Goal: Task Accomplishment & Management: Use online tool/utility

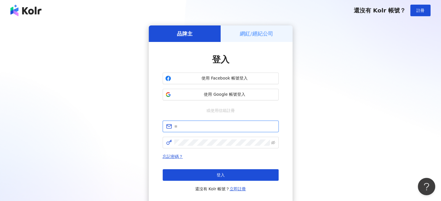
click at [202, 128] on input "text" at bounding box center [224, 126] width 101 height 6
click at [256, 32] on h5 "網紅/經紀公司" at bounding box center [256, 33] width 33 height 7
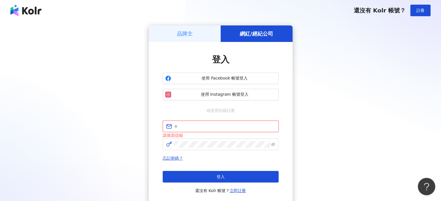
click at [192, 127] on input "text" at bounding box center [224, 126] width 101 height 6
type input "**********"
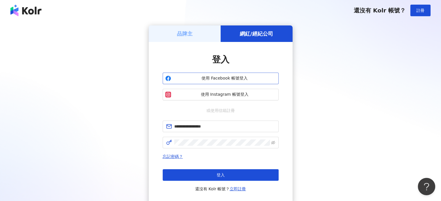
click at [213, 80] on span "使用 Facebook 帳號登入" at bounding box center [224, 79] width 103 height 6
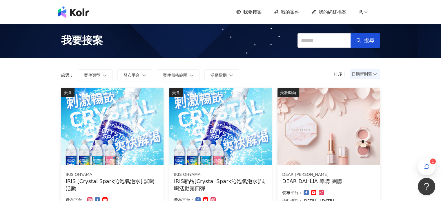
click at [286, 10] on span "我的案件" at bounding box center [290, 12] width 19 height 6
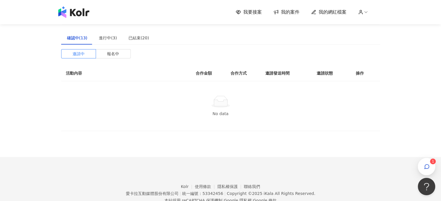
click at [202, 74] on th "合作金額" at bounding box center [208, 73] width 35 height 16
click at [108, 40] on div "進行中(3)" at bounding box center [108, 38] width 18 height 6
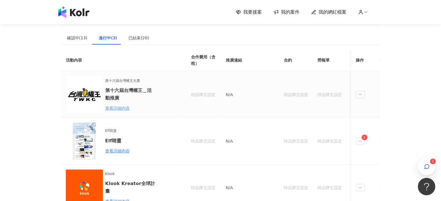
click at [120, 109] on div "查看詳細內容" at bounding box center [130, 108] width 51 height 6
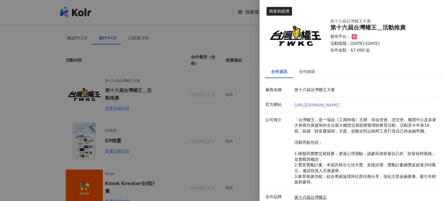
scroll to position [44, 0]
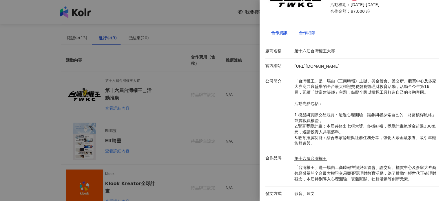
click at [304, 30] on div "合作細節" at bounding box center [307, 33] width 16 height 6
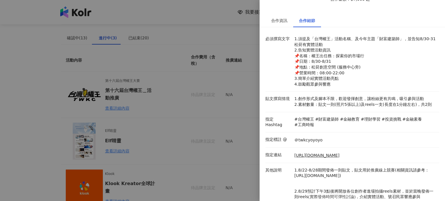
scroll to position [63, 0]
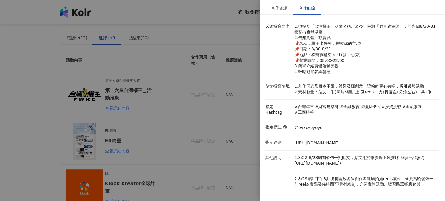
click at [188, 80] on div at bounding box center [222, 100] width 445 height 201
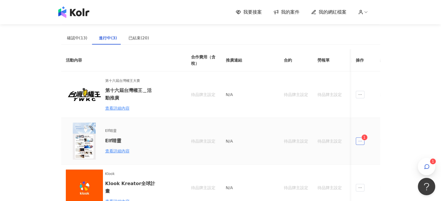
click at [358, 139] on icon "ellipsis" at bounding box center [360, 141] width 4 height 4
click at [366, 167] on div "傳訊 1" at bounding box center [371, 167] width 22 height 6
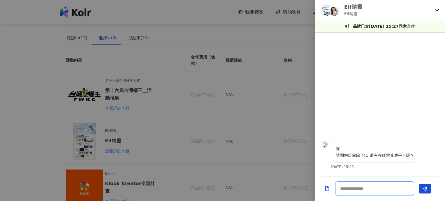
click at [370, 186] on textarea at bounding box center [374, 189] width 79 height 14
click at [118, 150] on div at bounding box center [222, 100] width 445 height 201
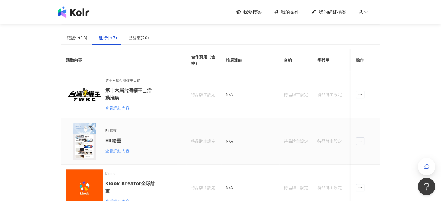
click at [118, 151] on div "查看詳細內容" at bounding box center [130, 151] width 51 height 6
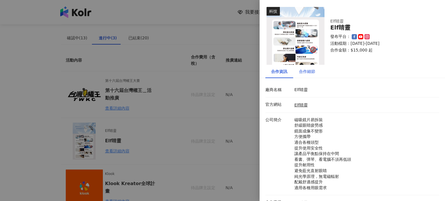
click at [306, 70] on div "合作細節" at bounding box center [307, 71] width 16 height 6
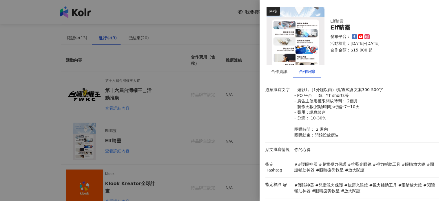
click at [193, 118] on div at bounding box center [222, 100] width 445 height 201
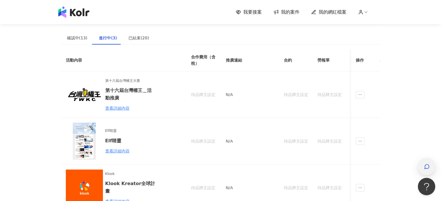
click at [426, 169] on icon "button" at bounding box center [426, 167] width 4 height 4
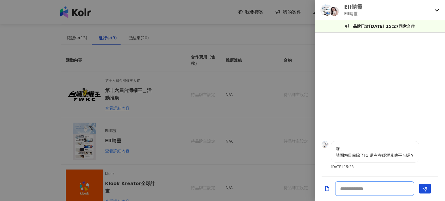
click at [367, 190] on textarea at bounding box center [374, 189] width 79 height 14
type textarea "*"
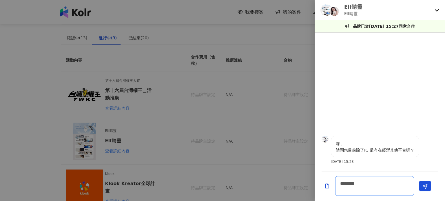
paste textarea "**********"
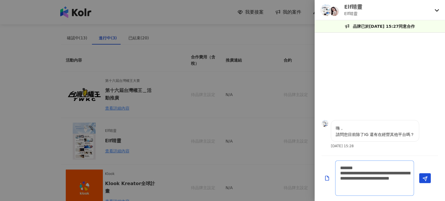
click at [380, 164] on textarea "**********" at bounding box center [374, 178] width 79 height 35
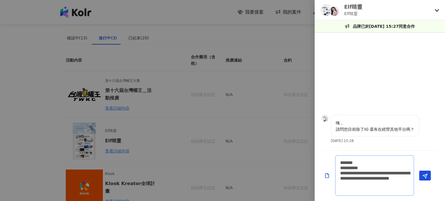
drag, startPoint x: 377, startPoint y: 168, endPoint x: 368, endPoint y: 168, distance: 8.7
click at [368, 168] on textarea "**********" at bounding box center [374, 176] width 79 height 41
type textarea "**********"
click at [425, 175] on polygon "Send" at bounding box center [425, 176] width 4 height 4
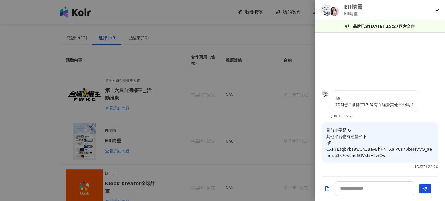
scroll to position [0, 0]
click at [358, 189] on textarea at bounding box center [374, 189] width 79 height 14
paste textarea "**********"
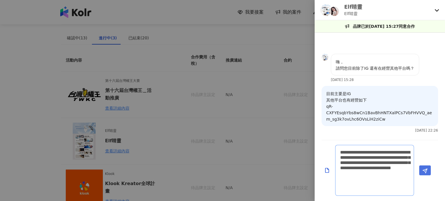
type textarea "**********"
click at [425, 173] on icon "Send" at bounding box center [424, 171] width 5 height 5
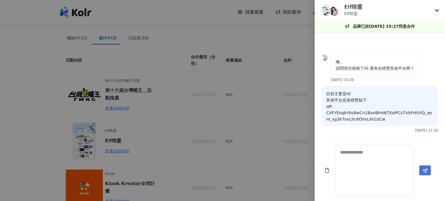
scroll to position [0, 0]
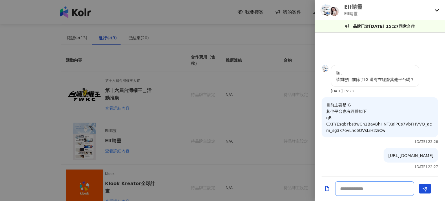
click at [361, 188] on textarea at bounding box center [374, 189] width 79 height 14
type textarea "****"
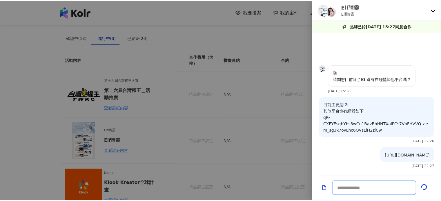
scroll to position [15, 0]
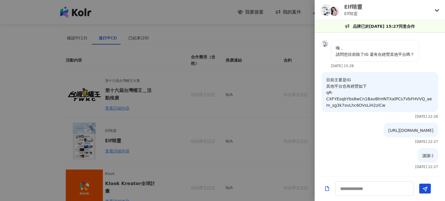
click at [280, 99] on div at bounding box center [222, 100] width 445 height 201
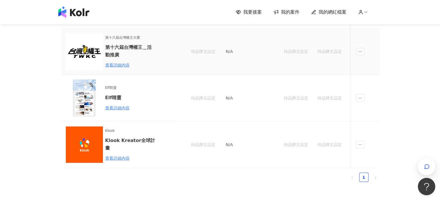
scroll to position [87, 0]
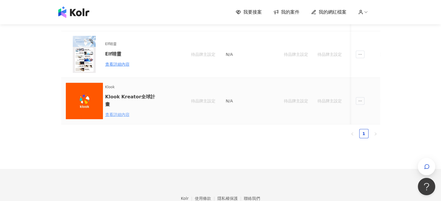
click at [117, 112] on div "查看詳細內容" at bounding box center [130, 115] width 51 height 6
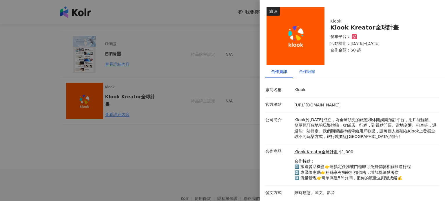
click at [306, 73] on div "合作細節" at bounding box center [307, 71] width 16 height 6
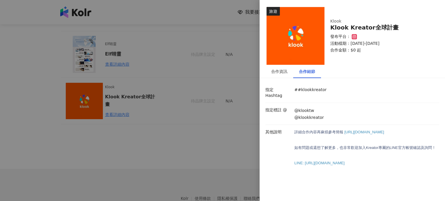
click at [231, 98] on div at bounding box center [222, 100] width 445 height 201
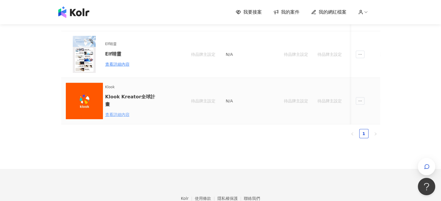
click at [120, 112] on div "查看詳細內容" at bounding box center [130, 115] width 51 height 6
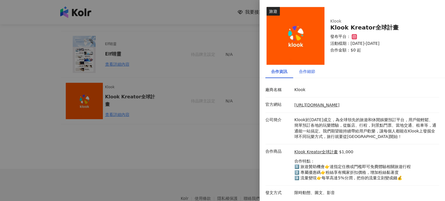
click at [309, 70] on div "合作細節" at bounding box center [307, 71] width 16 height 6
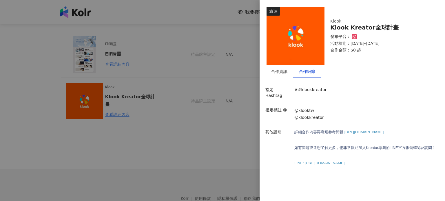
click at [196, 79] on div at bounding box center [222, 100] width 445 height 201
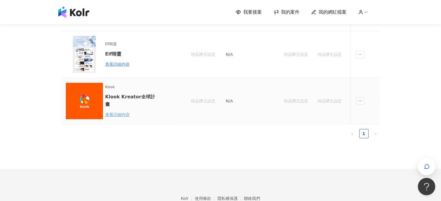
click at [122, 112] on div "查看詳細內容" at bounding box center [130, 115] width 51 height 6
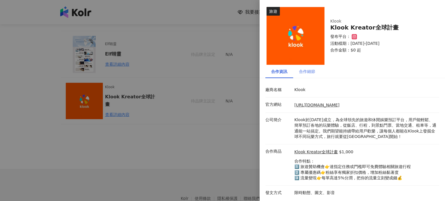
click at [315, 71] on div "合作細節" at bounding box center [307, 71] width 28 height 13
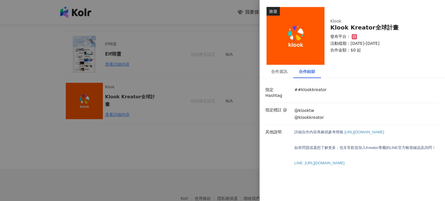
click at [356, 130] on span "[URL][DOMAIN_NAME]" at bounding box center [364, 132] width 40 height 4
click at [357, 130] on span "[URL][DOMAIN_NAME]" at bounding box center [364, 132] width 40 height 4
click at [344, 167] on p "詳細合作內容再麻煩參考 簡報 [URL][DOMAIN_NAME] 如有問題或還想了解更多，也非常歡迎加入Kreator專屬的 LINE 官方帳號確認及 詢問…" at bounding box center [365, 157] width 142 height 56
click at [359, 130] on span "[URL][DOMAIN_NAME]" at bounding box center [364, 132] width 40 height 4
drag, startPoint x: 359, startPoint y: 126, endPoint x: 287, endPoint y: 112, distance: 72.6
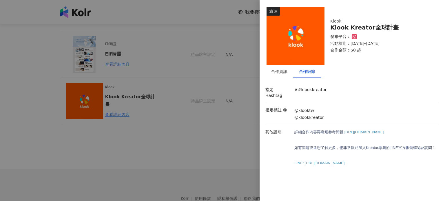
click at [358, 130] on span "[URL][DOMAIN_NAME]" at bounding box center [364, 132] width 40 height 4
click at [230, 86] on div at bounding box center [222, 100] width 445 height 201
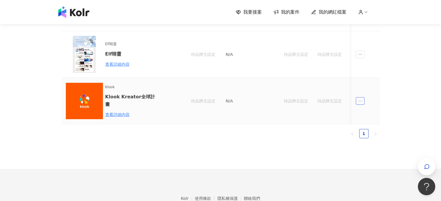
click at [359, 101] on icon "ellipsis" at bounding box center [360, 101] width 4 height 4
click at [117, 112] on div "查看詳細內容" at bounding box center [130, 115] width 51 height 6
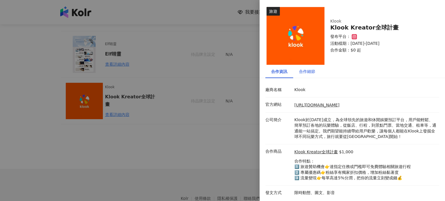
click at [303, 73] on div "合作細節" at bounding box center [307, 71] width 16 height 6
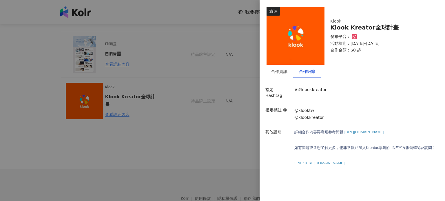
drag, startPoint x: 350, startPoint y: 135, endPoint x: 344, endPoint y: 125, distance: 11.4
click at [344, 129] on p "詳細合作內容再麻煩參考 簡報 [URL][DOMAIN_NAME]" at bounding box center [365, 132] width 142 height 6
copy span "[URL][DOMAIN_NAME]"
click at [222, 60] on div at bounding box center [222, 100] width 445 height 201
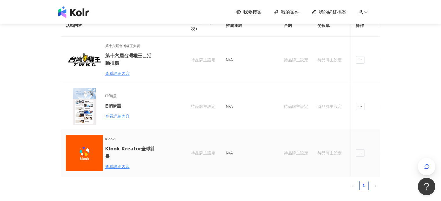
scroll to position [0, 0]
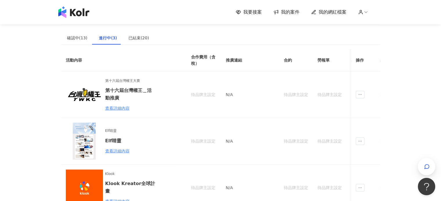
click at [256, 10] on span "我要接案" at bounding box center [252, 12] width 19 height 6
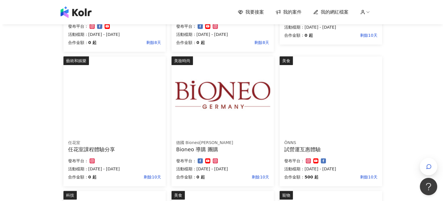
scroll to position [203, 0]
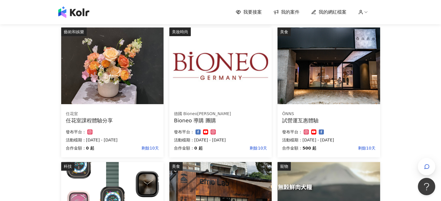
click at [101, 96] on img at bounding box center [112, 66] width 102 height 77
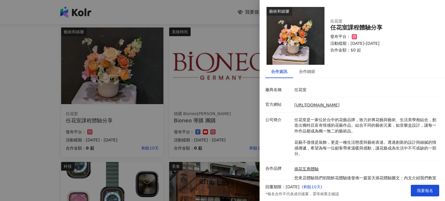
click at [28, 112] on div at bounding box center [222, 100] width 445 height 201
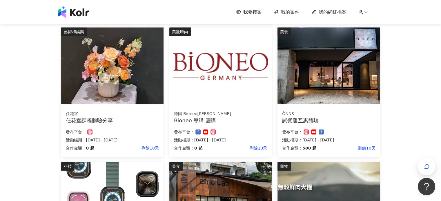
click at [322, 63] on img at bounding box center [328, 66] width 102 height 77
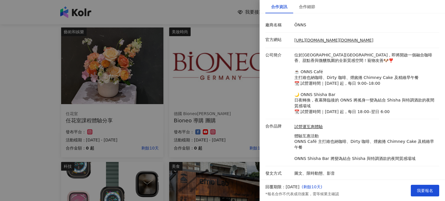
scroll to position [0, 0]
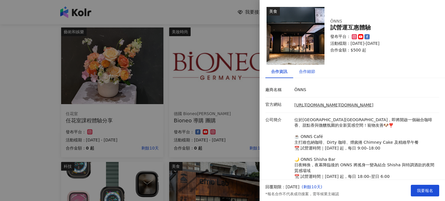
click at [305, 70] on div "合作細節" at bounding box center [307, 71] width 16 height 6
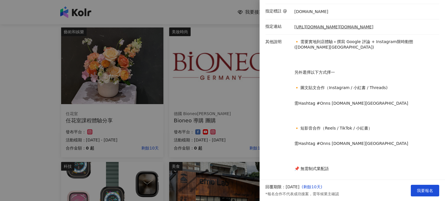
scroll to position [26, 0]
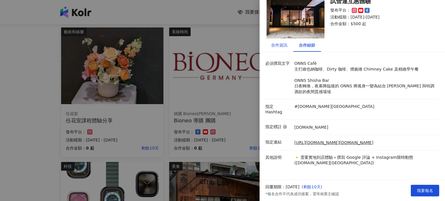
click at [278, 46] on div "合作資訊" at bounding box center [279, 45] width 16 height 6
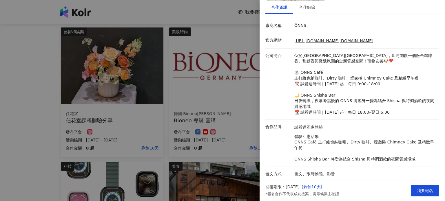
scroll to position [65, 0]
click at [12, 136] on div at bounding box center [222, 100] width 445 height 201
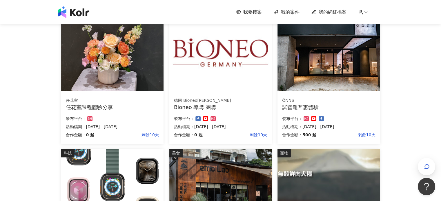
scroll to position [203, 0]
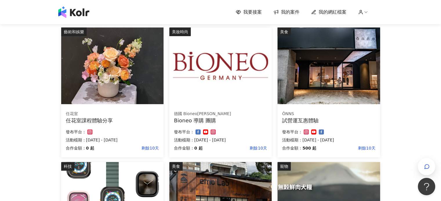
click at [306, 98] on img at bounding box center [328, 66] width 102 height 77
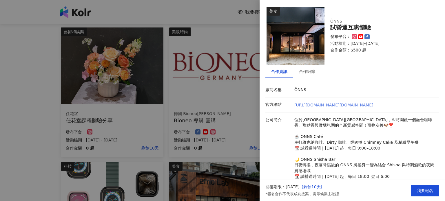
click at [302, 105] on link "[URL][DOMAIN_NAME][DOMAIN_NAME]" at bounding box center [333, 105] width 79 height 5
click at [423, 191] on span "我要報名" at bounding box center [425, 191] width 16 height 5
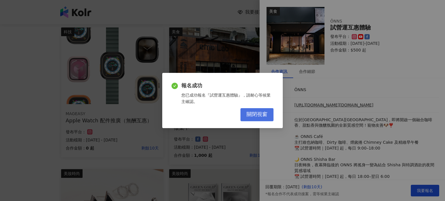
click at [254, 110] on button "關閉視窗" at bounding box center [256, 114] width 33 height 13
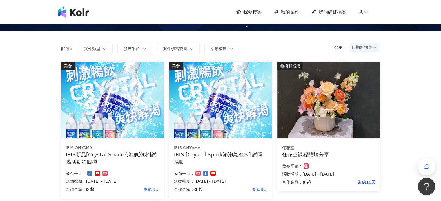
scroll to position [0, 0]
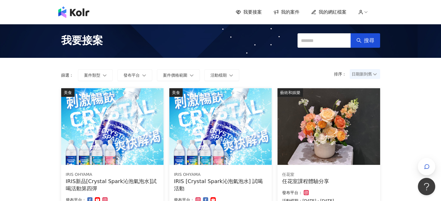
click at [258, 13] on span "我要接案" at bounding box center [252, 12] width 19 height 6
click at [243, 13] on link "我要接案" at bounding box center [248, 12] width 26 height 6
click at [258, 11] on span "我要接案" at bounding box center [252, 12] width 19 height 6
click at [295, 13] on span "我的案件" at bounding box center [290, 12] width 19 height 6
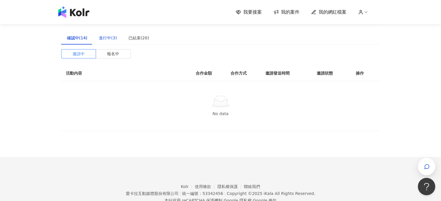
click at [105, 41] on div "進行中(3)" at bounding box center [108, 38] width 18 height 6
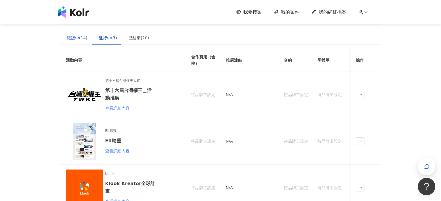
click at [74, 39] on div "確認中(14)" at bounding box center [77, 38] width 21 height 6
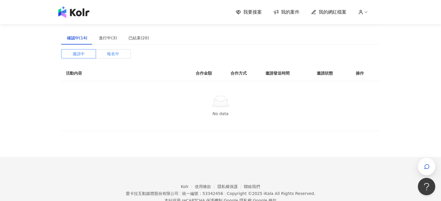
click at [115, 55] on span "報名中" at bounding box center [113, 54] width 12 height 9
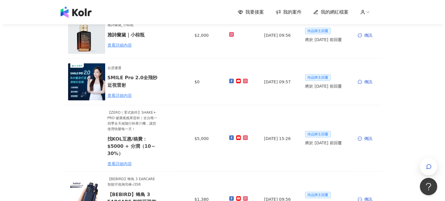
scroll to position [261, 0]
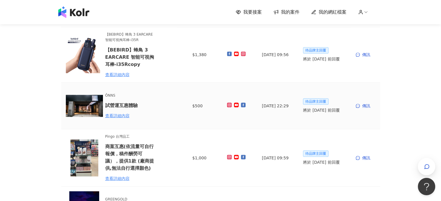
click at [313, 101] on span "待品牌主回覆" at bounding box center [315, 101] width 25 height 6
click at [111, 116] on div "查看詳細內容" at bounding box center [130, 116] width 51 height 6
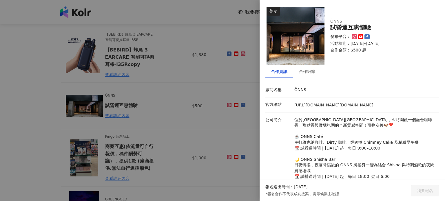
scroll to position [65, 0]
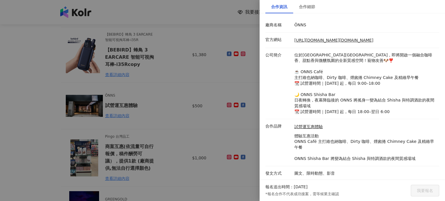
click at [0, 118] on div at bounding box center [222, 100] width 445 height 201
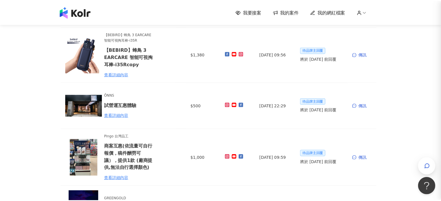
scroll to position [0, 0]
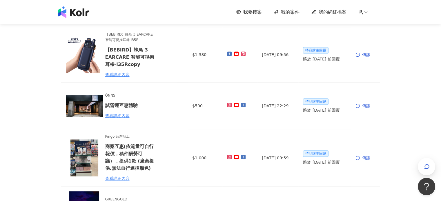
click at [260, 10] on span "我要接案" at bounding box center [252, 12] width 19 height 6
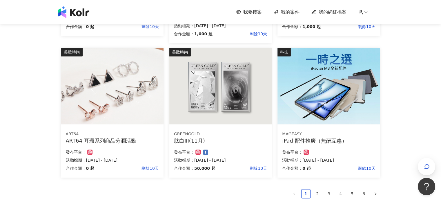
scroll to position [405, 0]
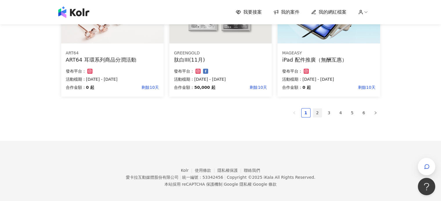
click at [315, 112] on link "2" at bounding box center [317, 113] width 9 height 9
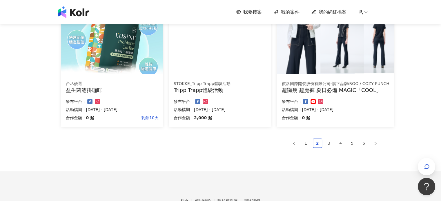
scroll to position [395, 0]
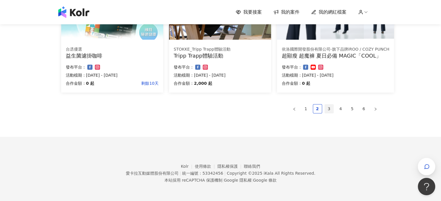
click at [328, 108] on link "3" at bounding box center [328, 109] width 9 height 9
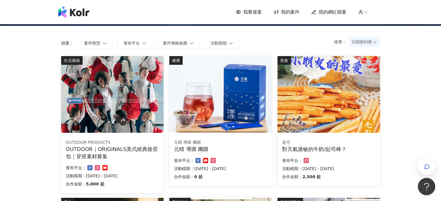
scroll to position [4, 0]
